Goal: Task Accomplishment & Management: Manage account settings

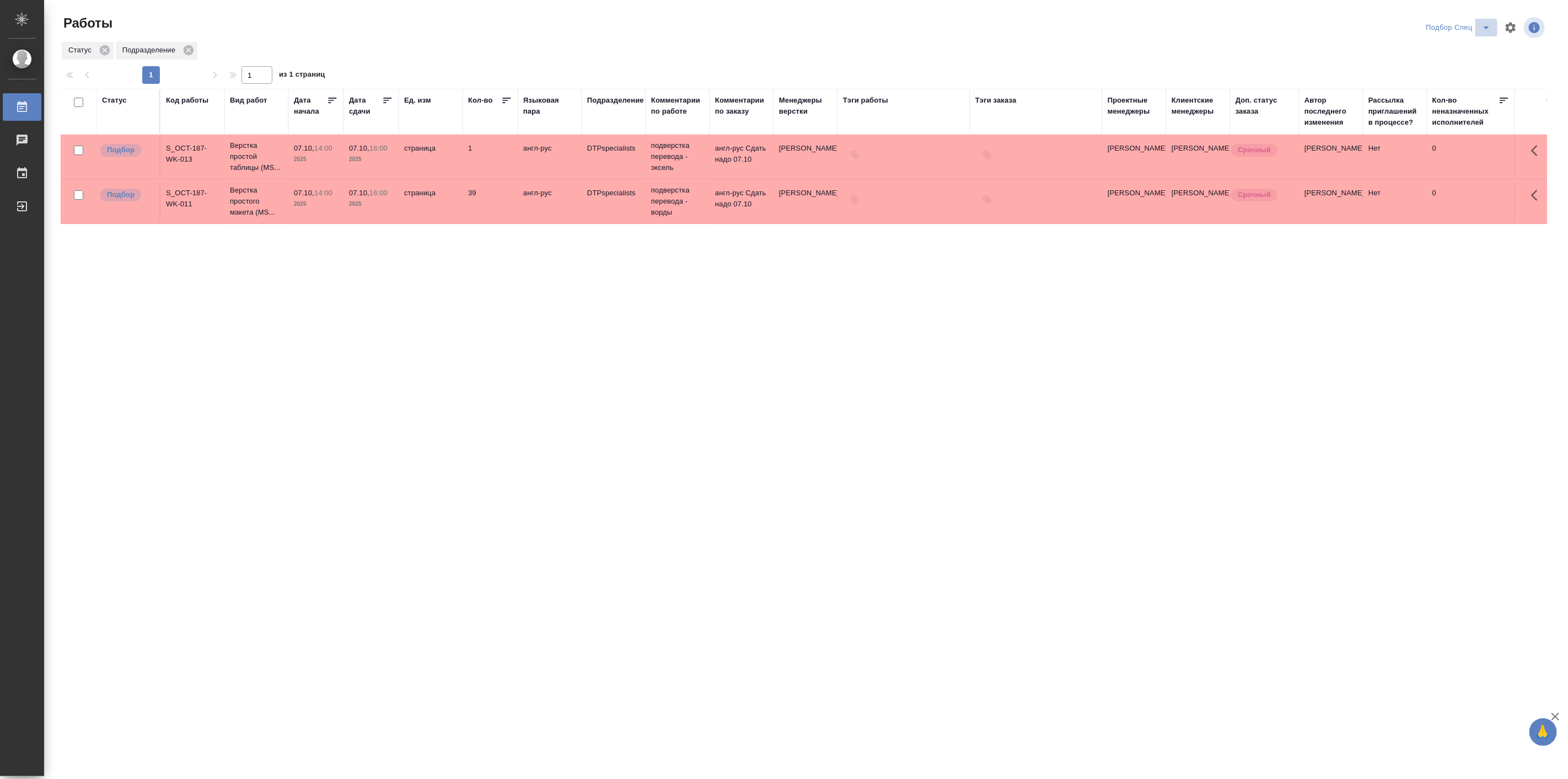
click at [1481, 24] on icon "split button" at bounding box center [1486, 27] width 13 height 13
click at [1446, 96] on li "Мои" at bounding box center [1458, 102] width 77 height 18
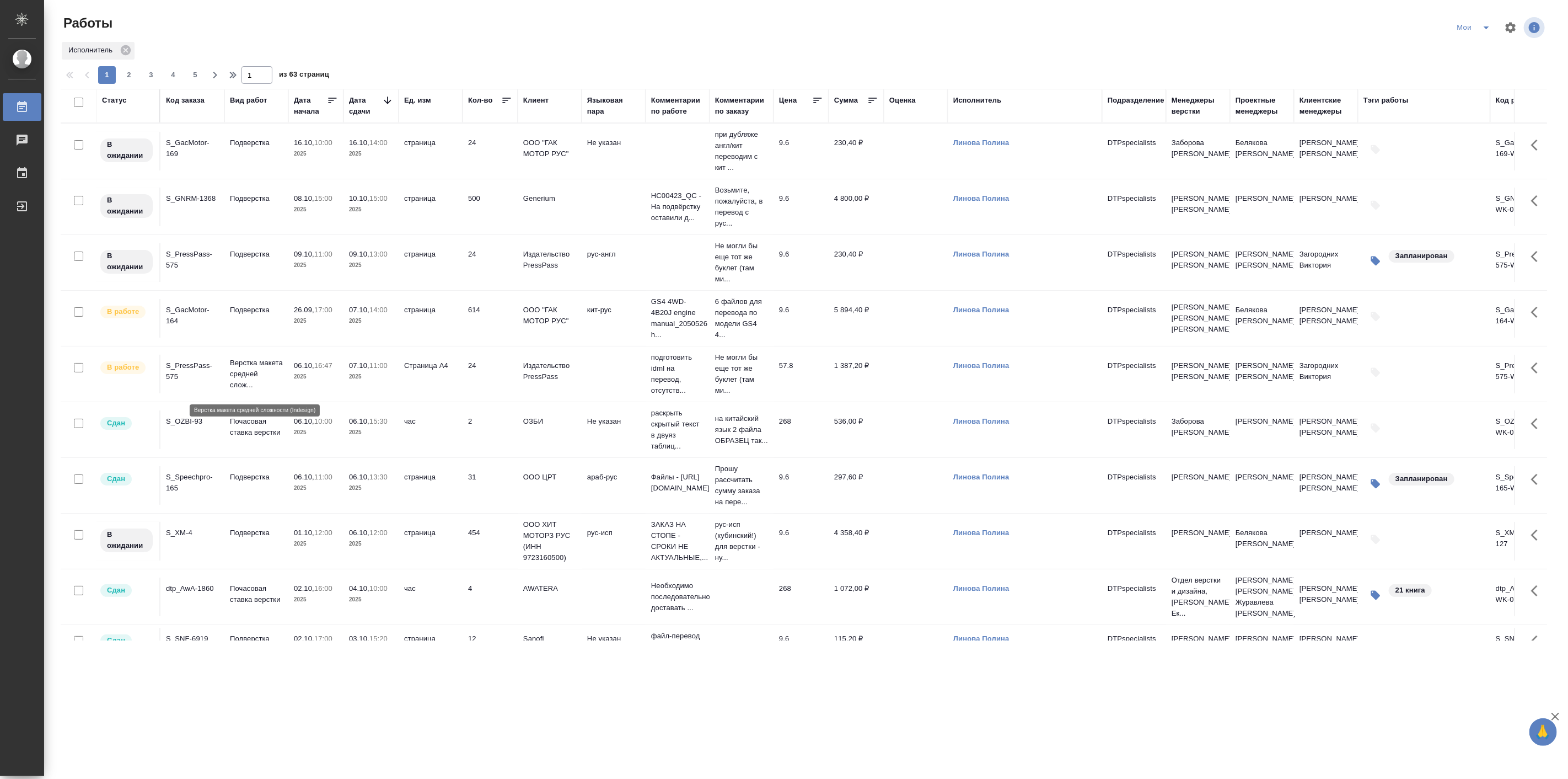
click at [275, 373] on p "Верстка макета средней слож..." at bounding box center [256, 374] width 53 height 33
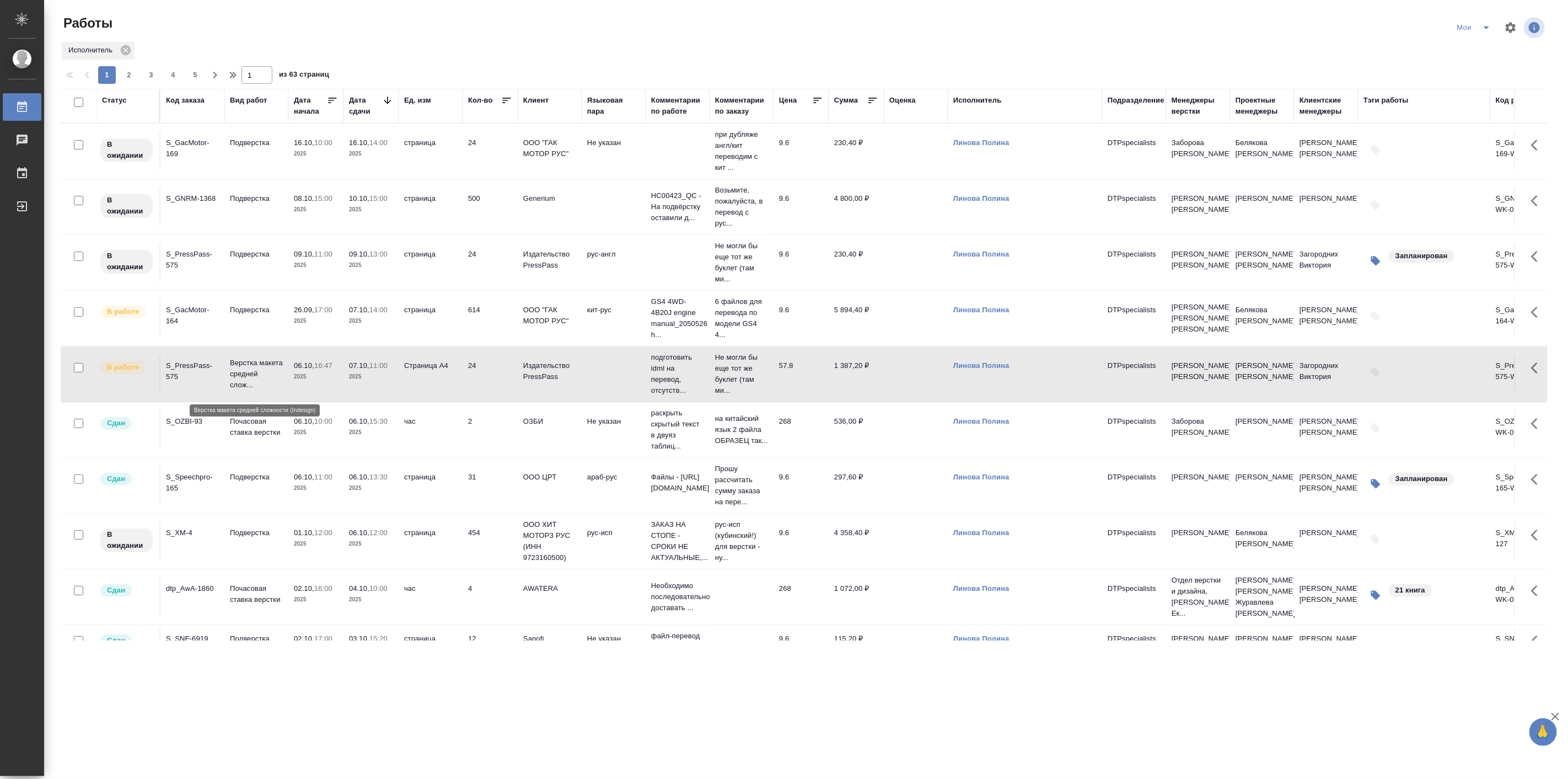
click at [275, 373] on p "Верстка макета средней слож..." at bounding box center [256, 374] width 53 height 33
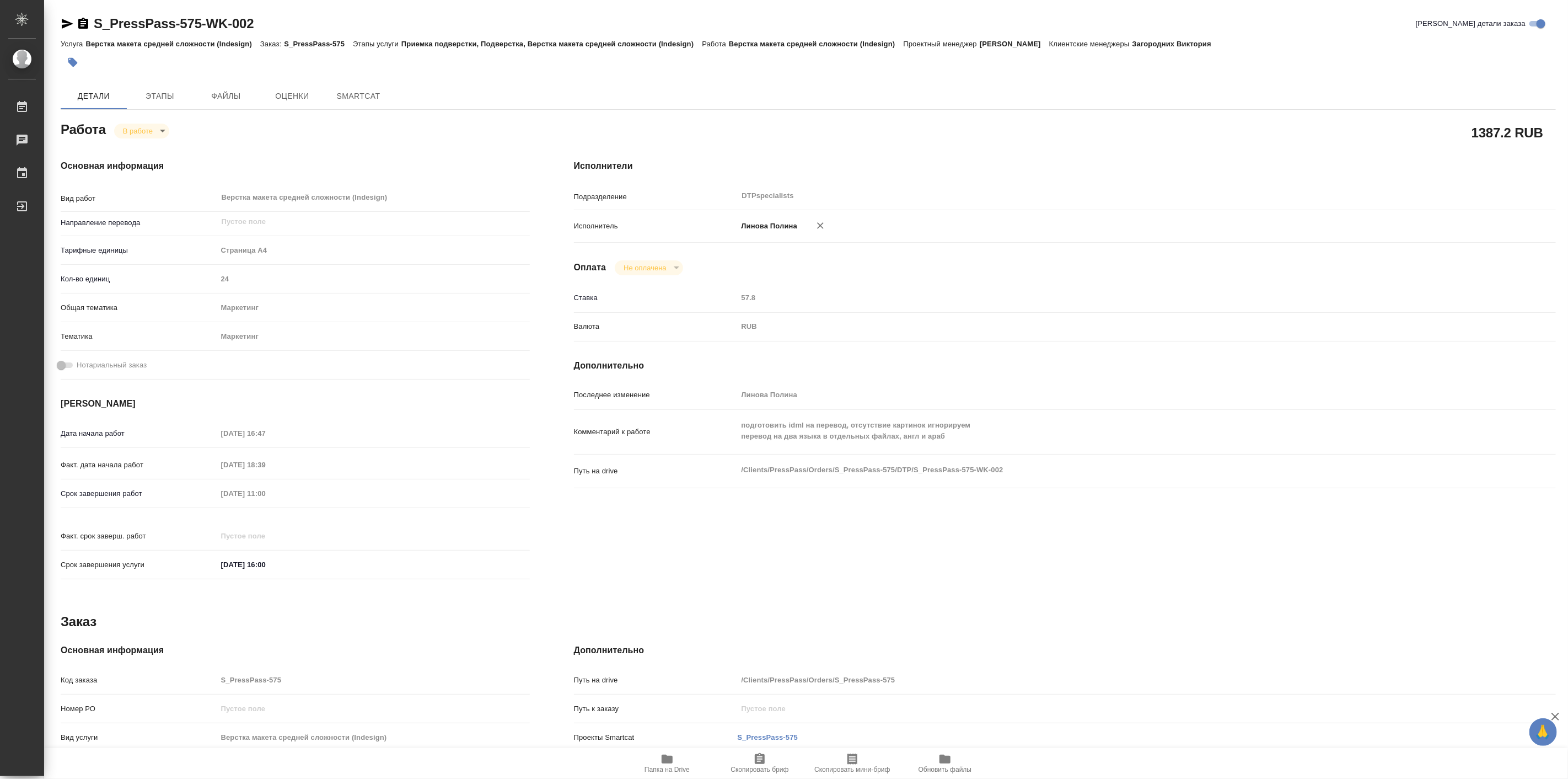
type textarea "x"
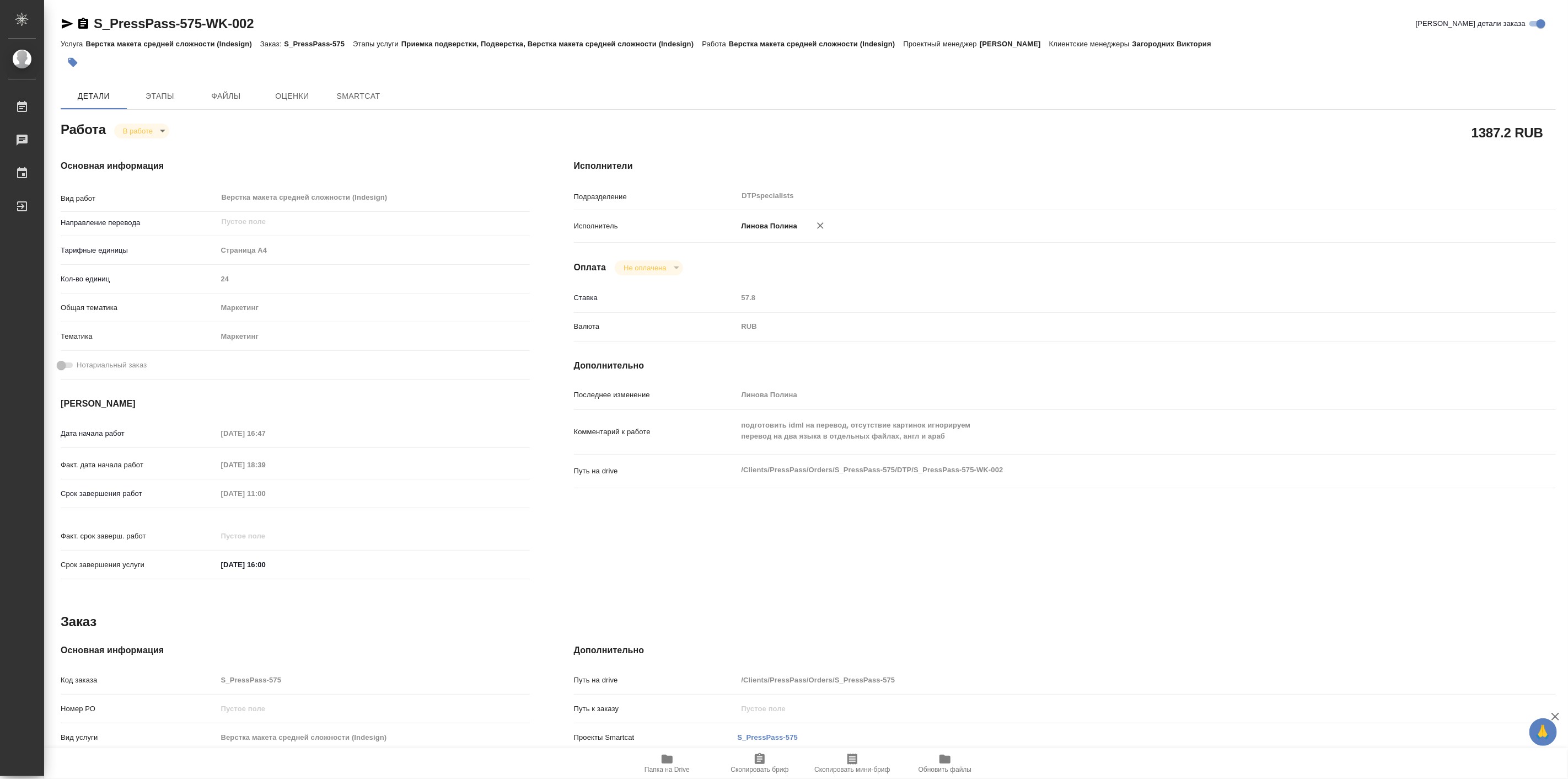
type textarea "x"
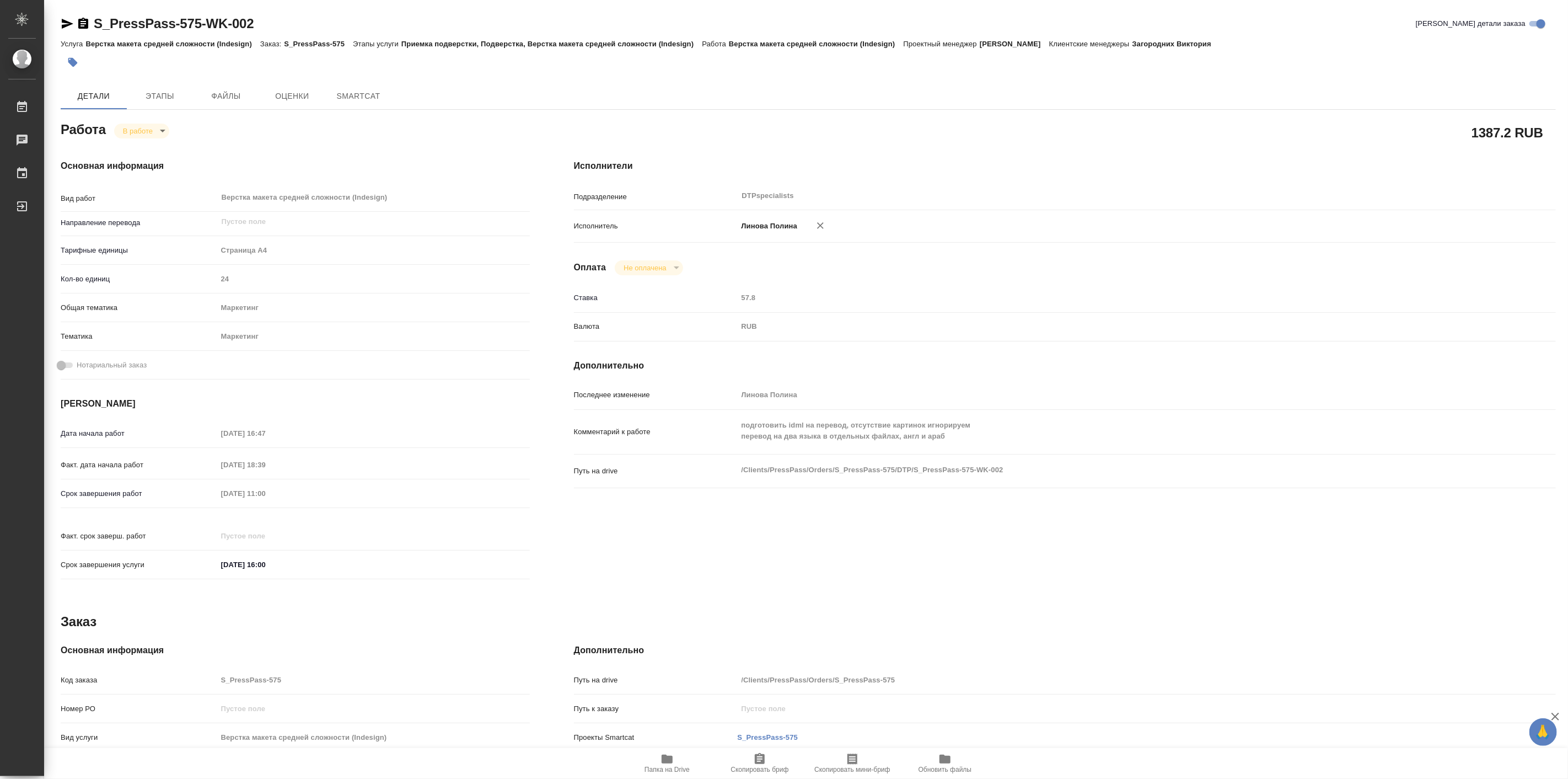
type textarea "x"
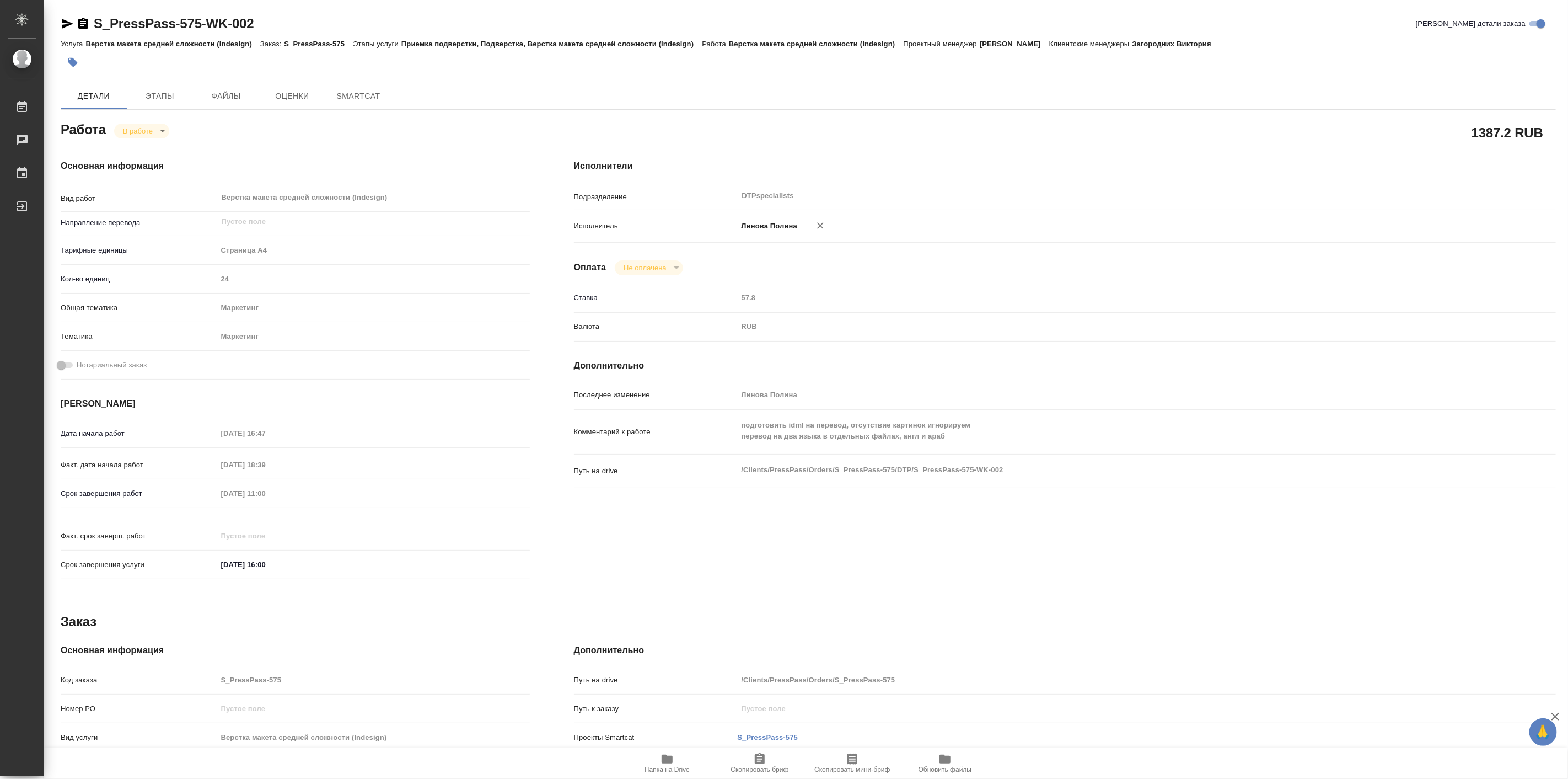
type textarea "x"
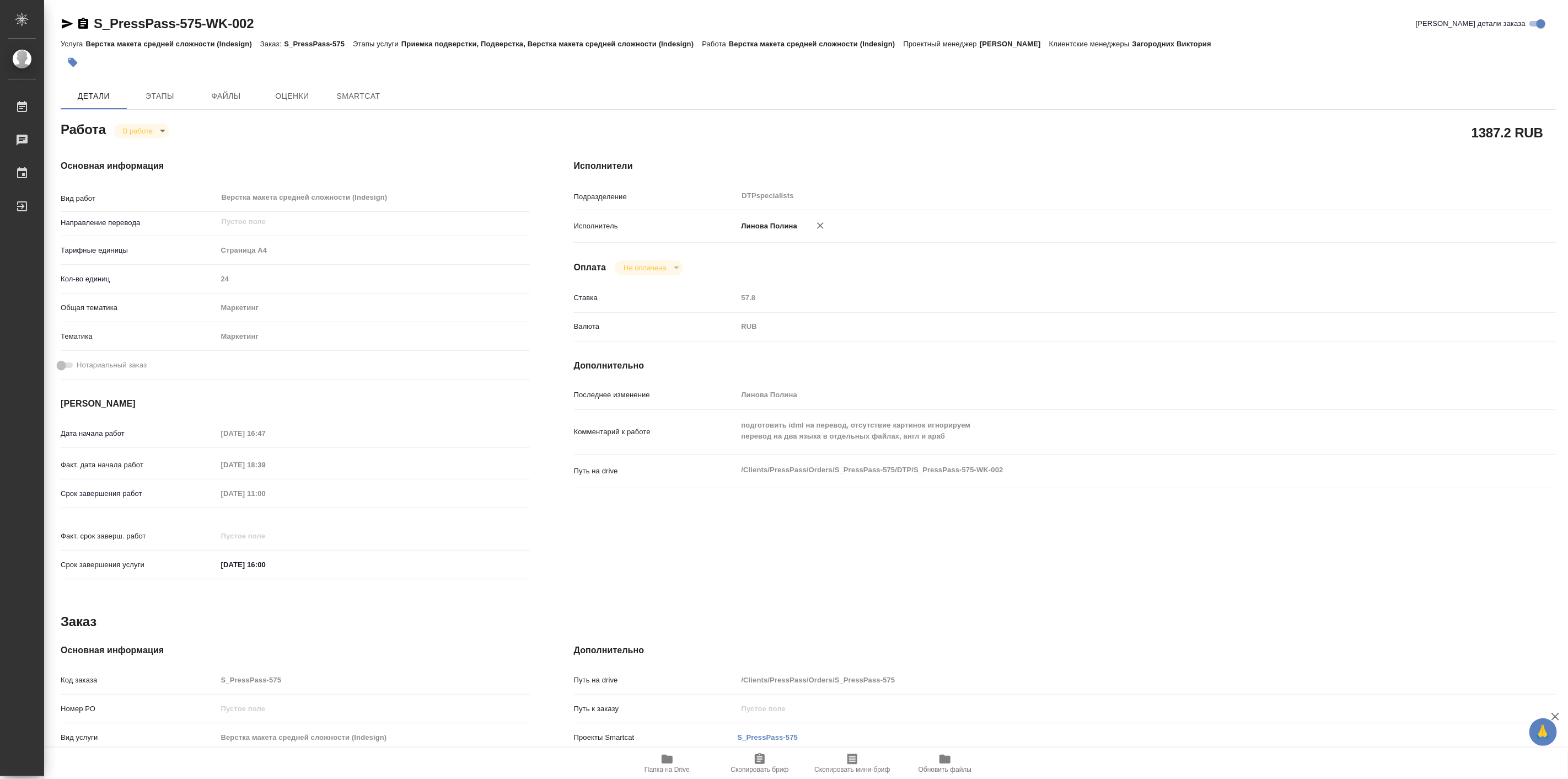
type textarea "x"
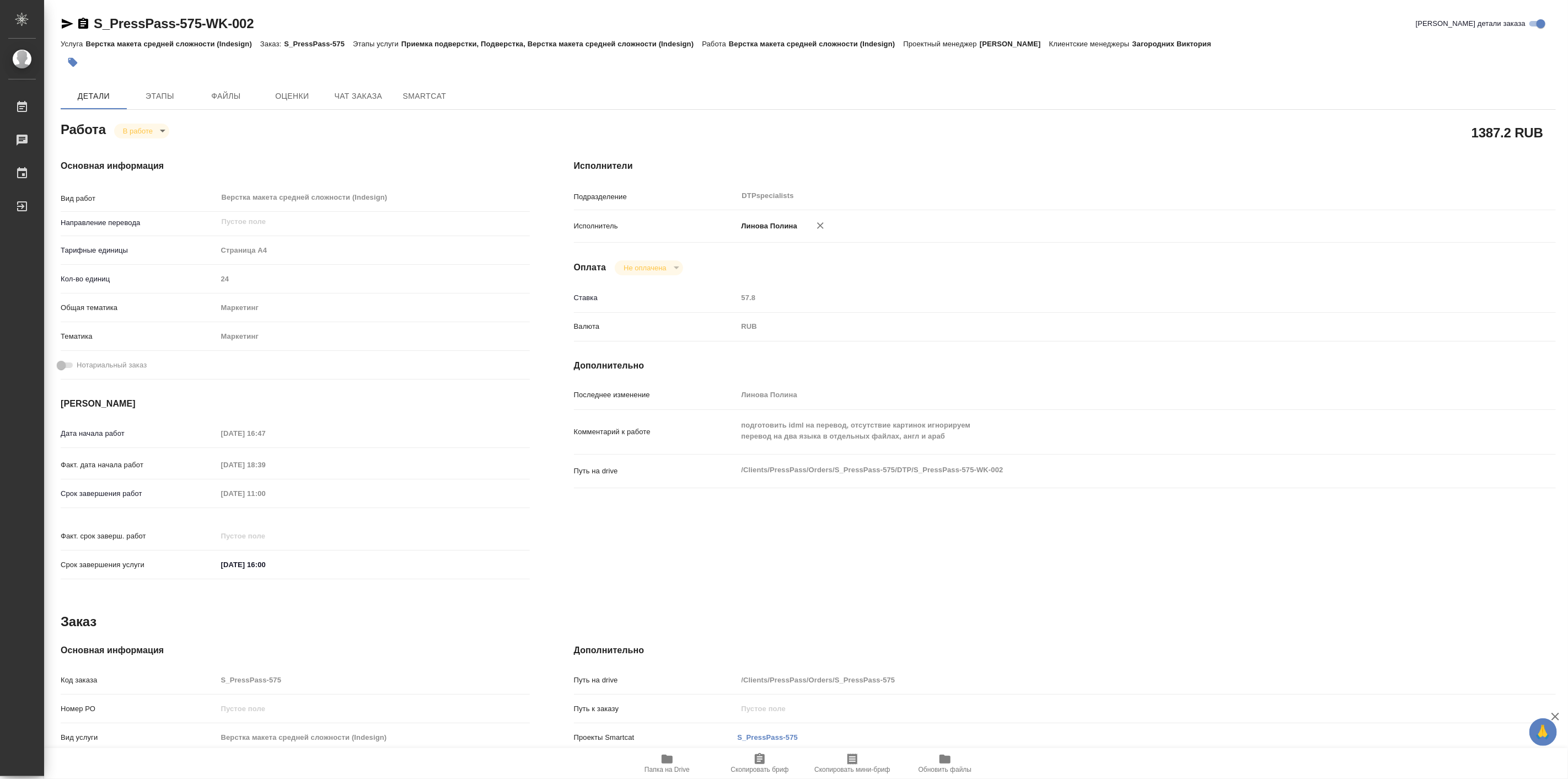
type textarea "x"
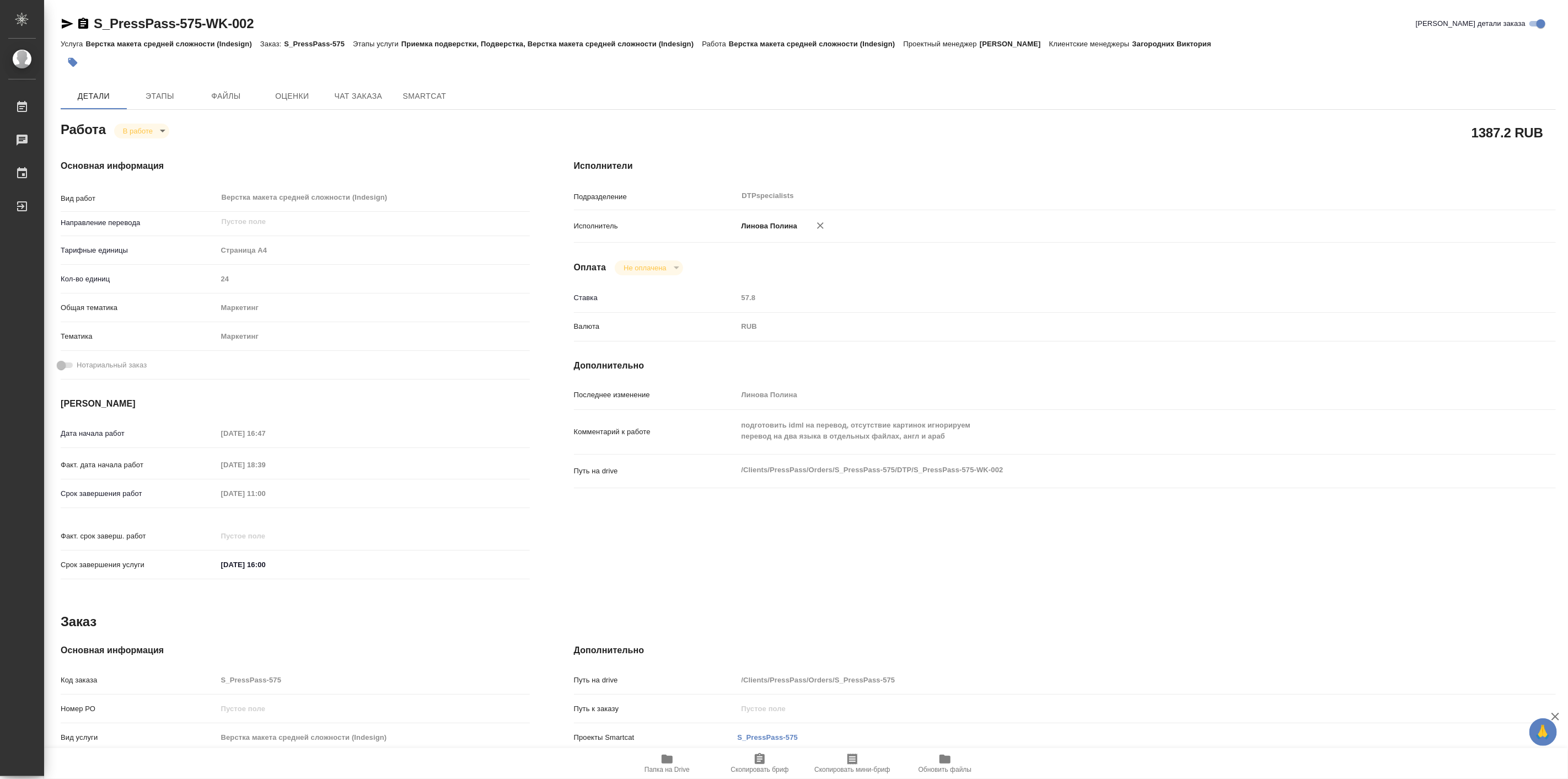
type textarea "x"
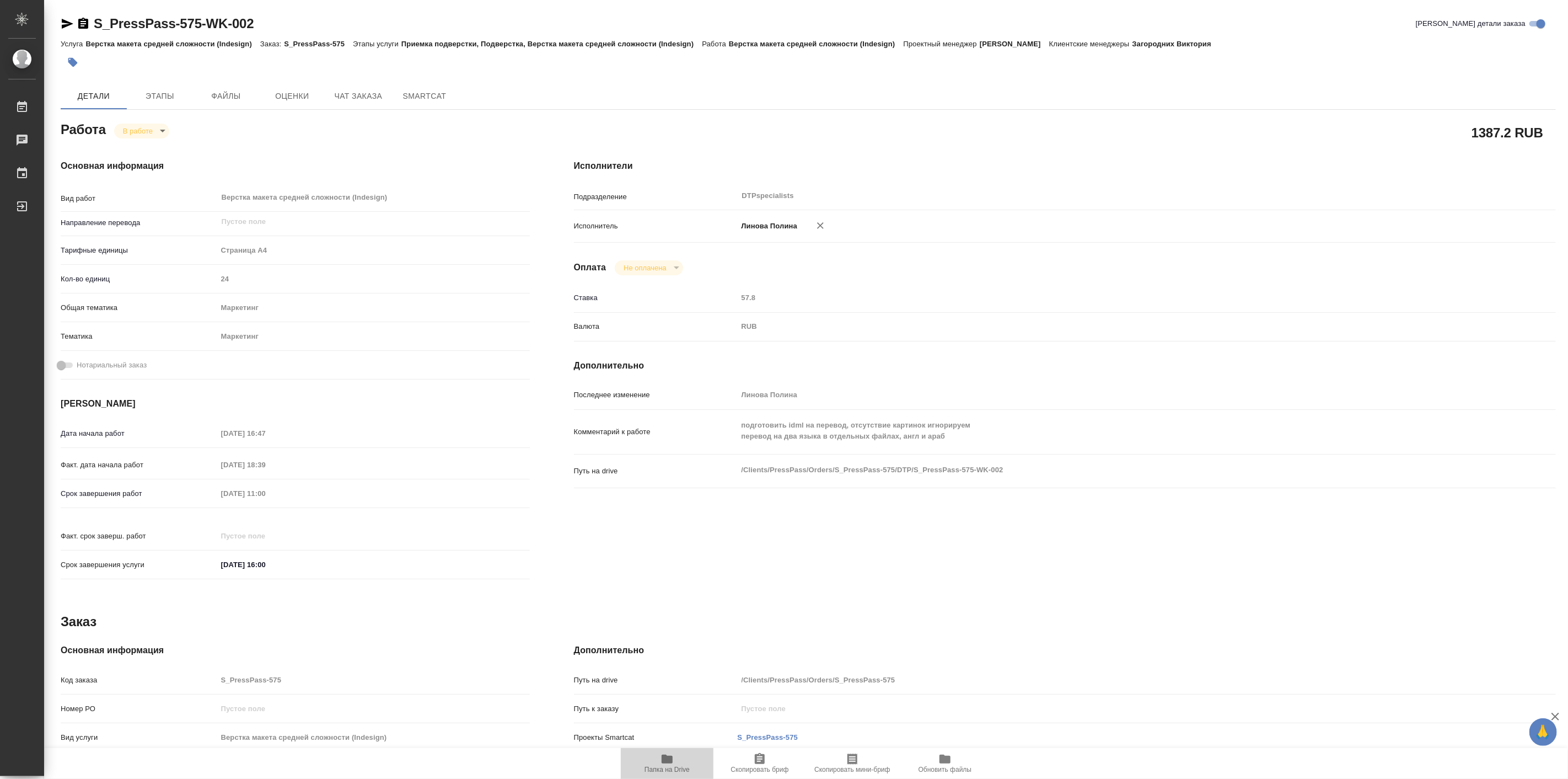
click at [665, 758] on icon "button" at bounding box center [667, 759] width 11 height 9
click at [677, 765] on span "Папка на Drive" at bounding box center [667, 763] width 79 height 21
click at [164, 130] on body "🙏 .cls-1 fill:#fff; AWATERA Linova Polina Работы 0 Чаты График Выйти S_PressPas…" at bounding box center [784, 389] width 1568 height 779
click at [155, 149] on button "Выполнен" at bounding box center [142, 149] width 40 height 12
type textarea "x"
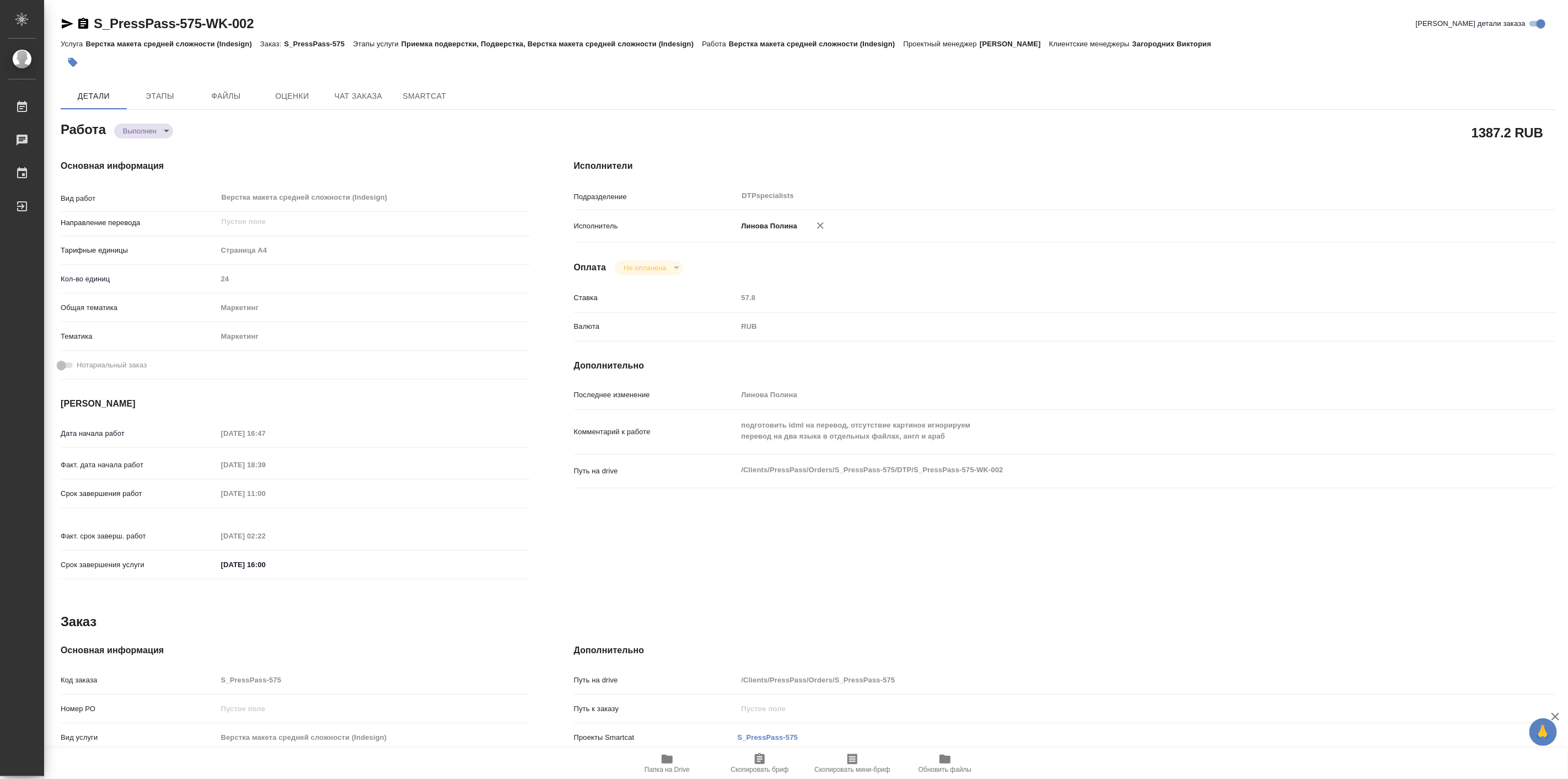
type textarea "x"
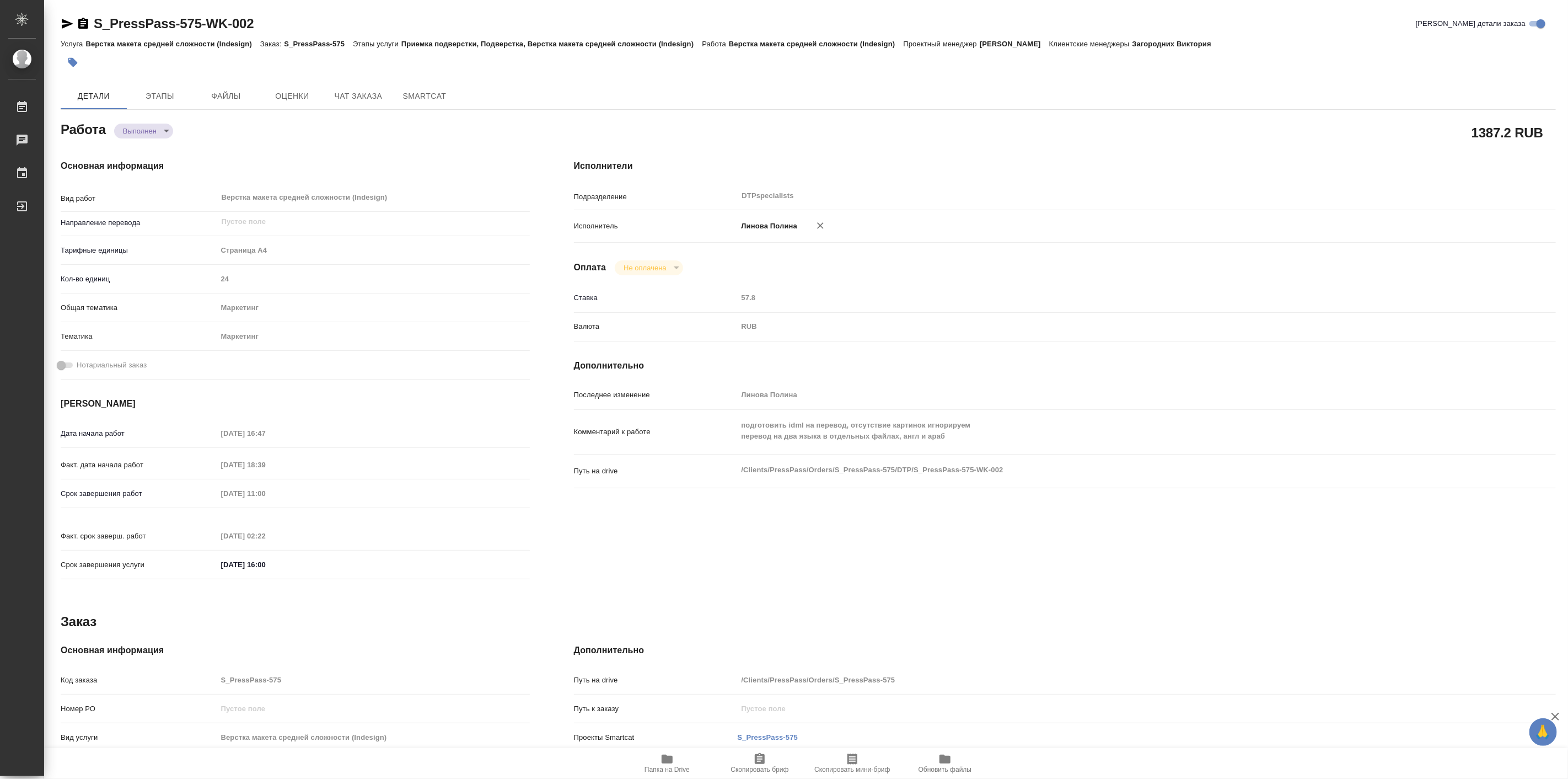
type textarea "x"
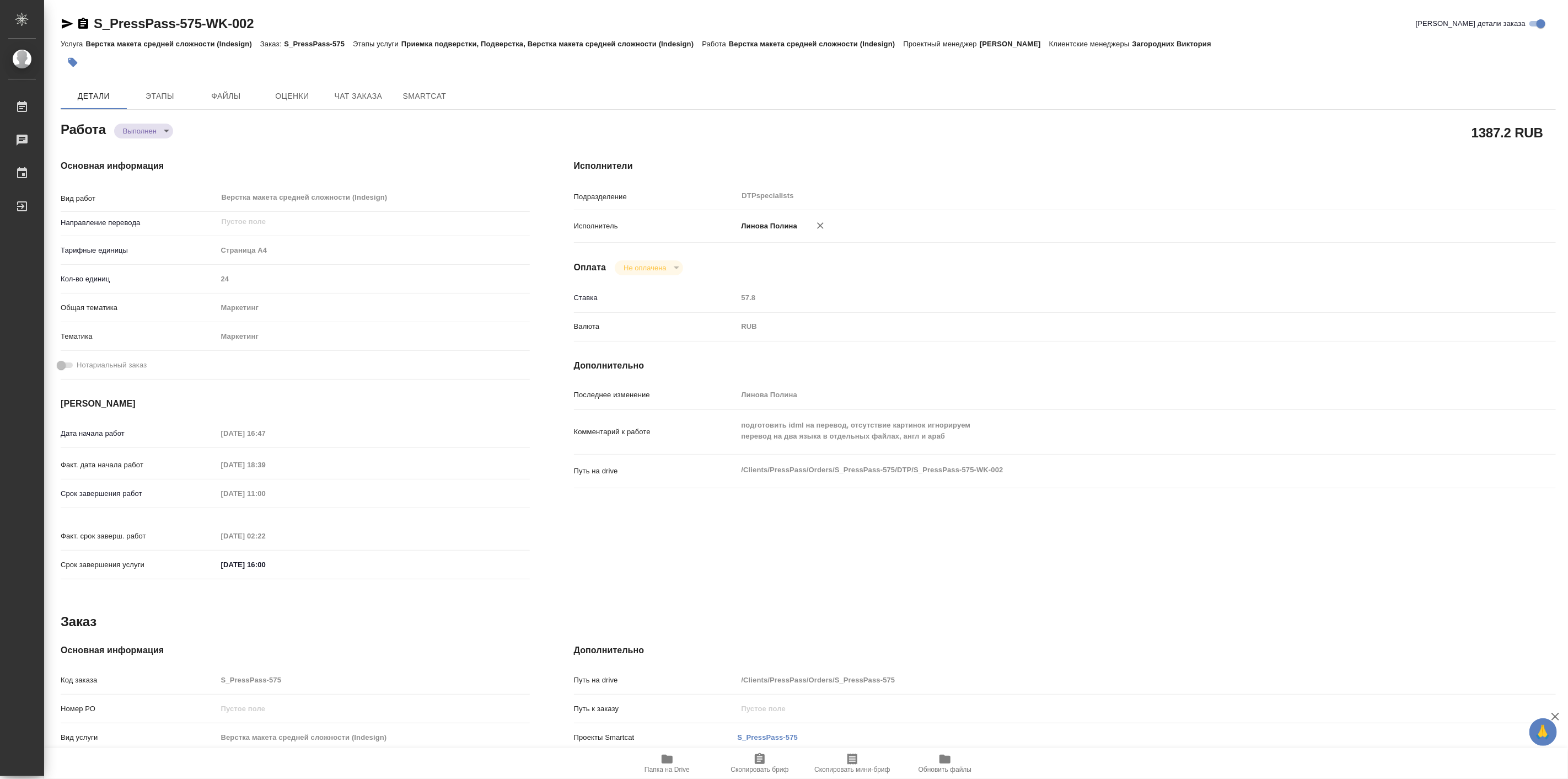
type textarea "x"
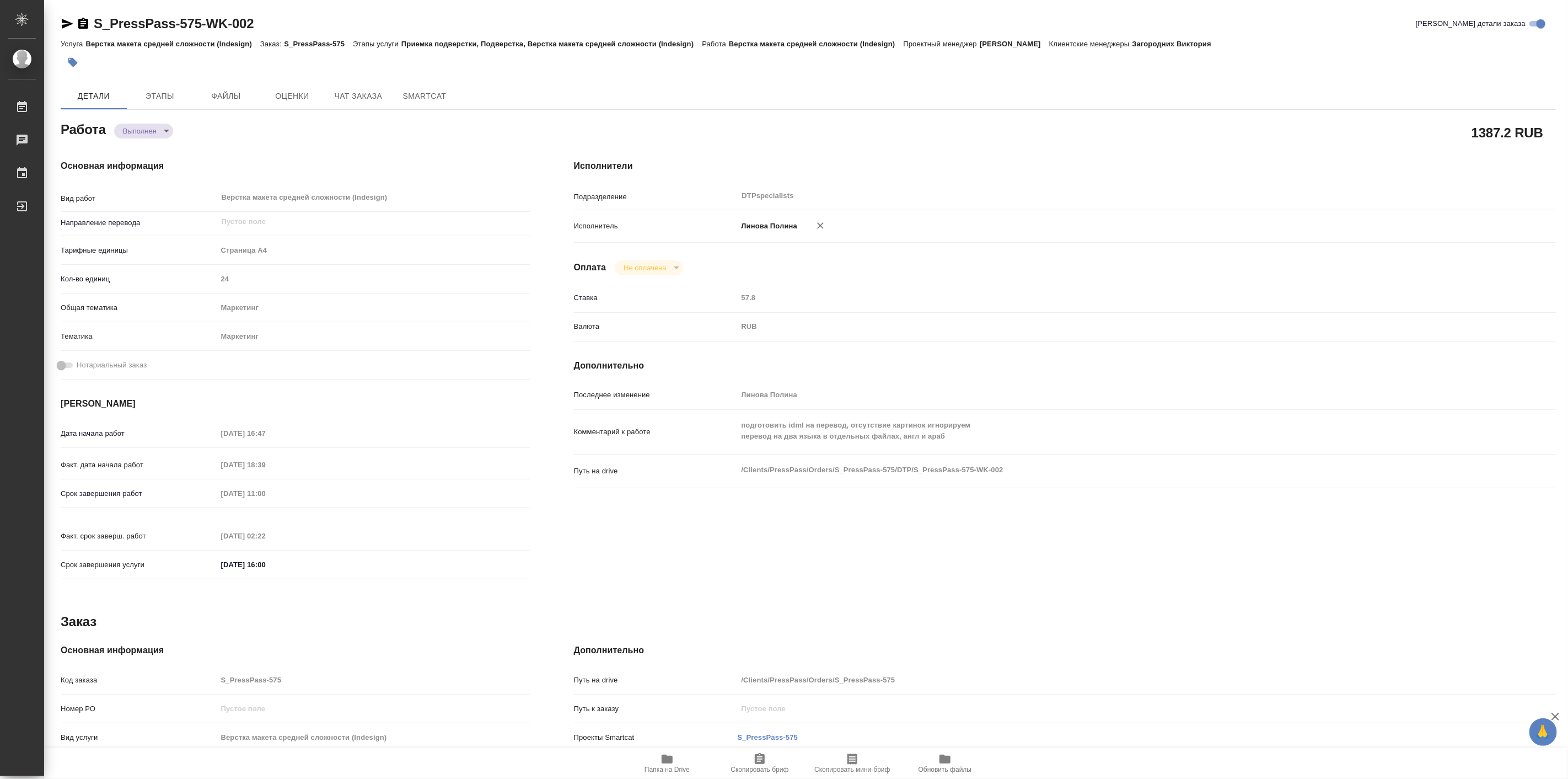
type textarea "x"
